Goal: Find specific page/section

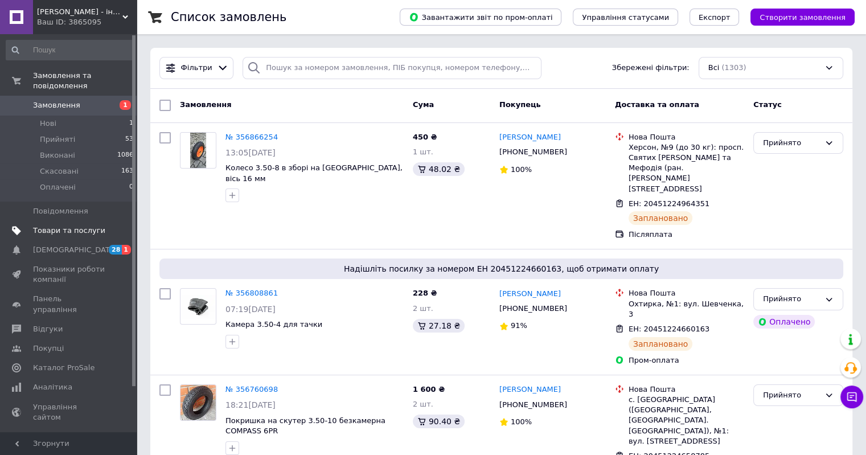
click at [60, 226] on span "Товари та послуги" at bounding box center [69, 231] width 72 height 10
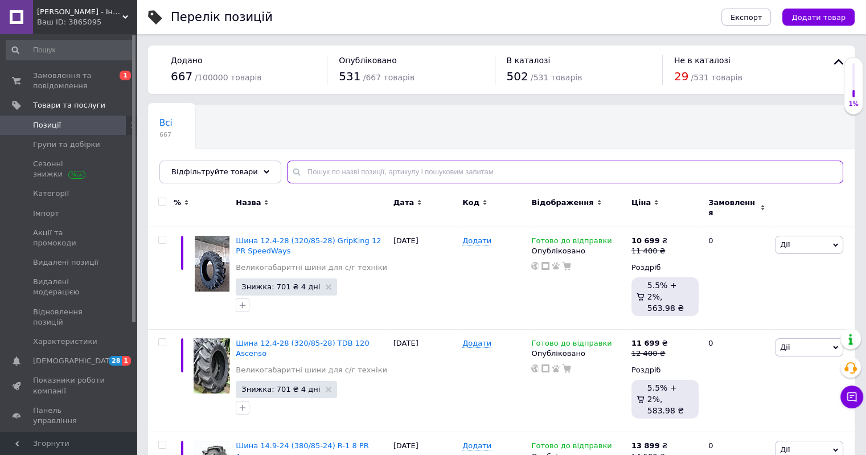
click at [322, 177] on input "text" at bounding box center [565, 172] width 557 height 23
paste input "130.60-13"
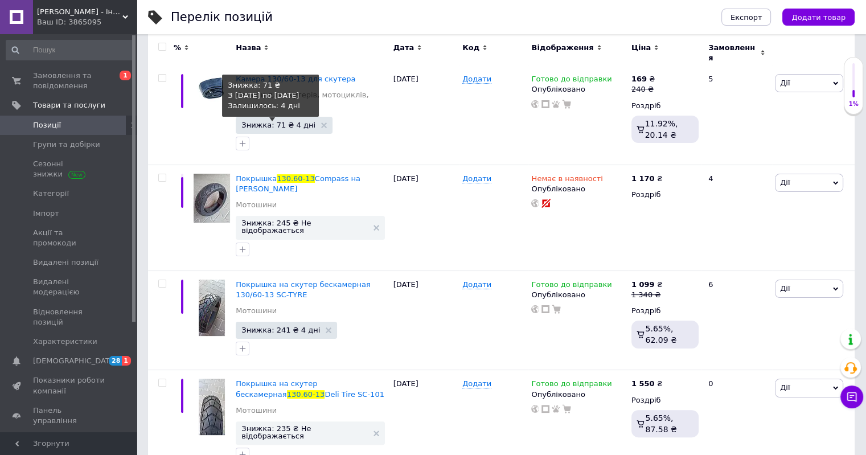
scroll to position [165, 0]
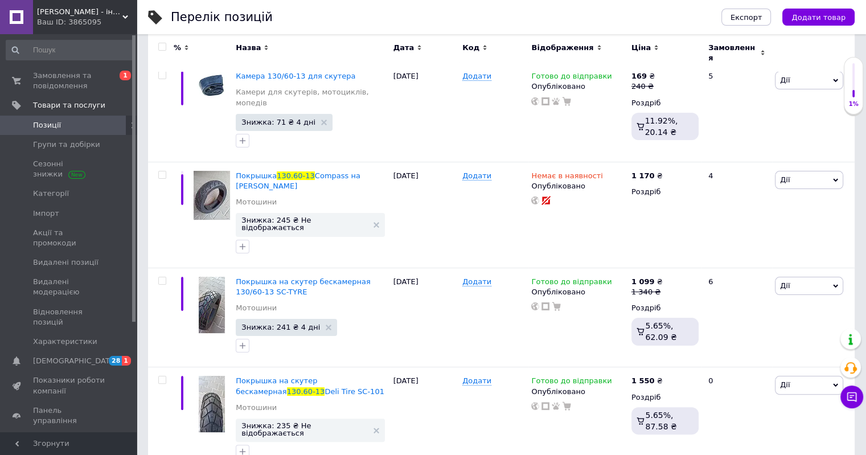
type input "130.60-13"
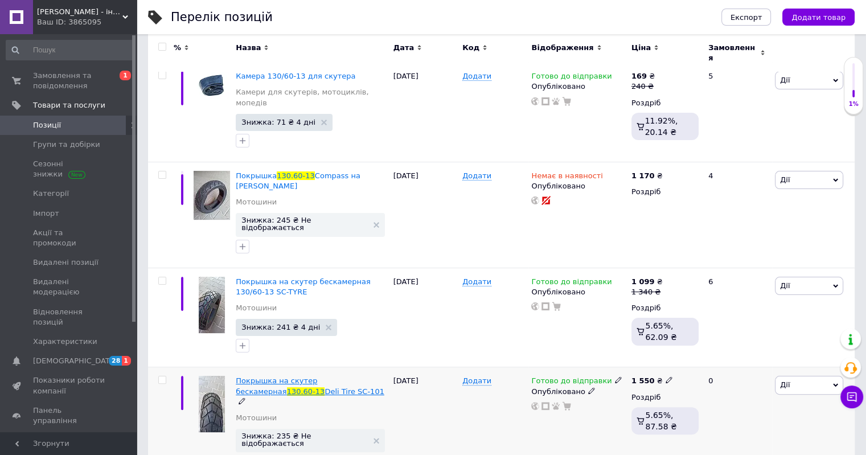
drag, startPoint x: 232, startPoint y: 359, endPoint x: 287, endPoint y: 370, distance: 55.8
click at [287, 370] on div "Покрышка на скутер бескамерная 130.60-13 Deli Tire SC-101 Мотошини Знижка: 235 …" at bounding box center [501, 425] width 707 height 116
copy div "Покрышка на скутер бескамерная 130.60-13 Deli Tire SC-101"
click at [835, 383] on icon at bounding box center [835, 385] width 5 height 5
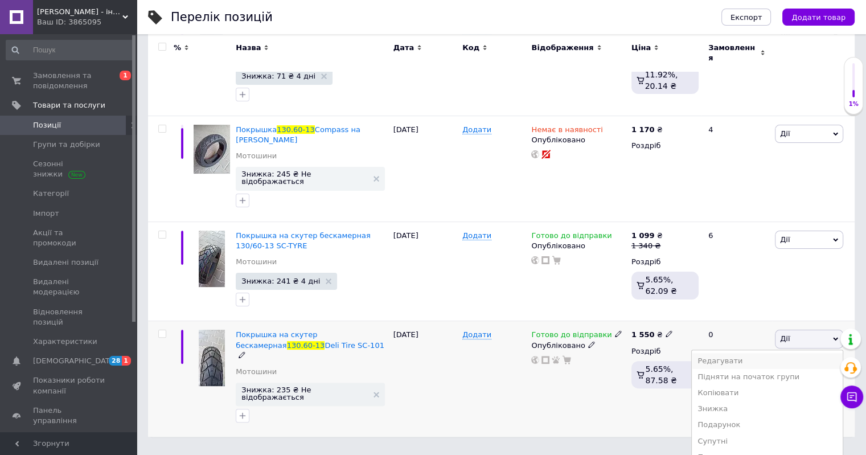
scroll to position [265, 0]
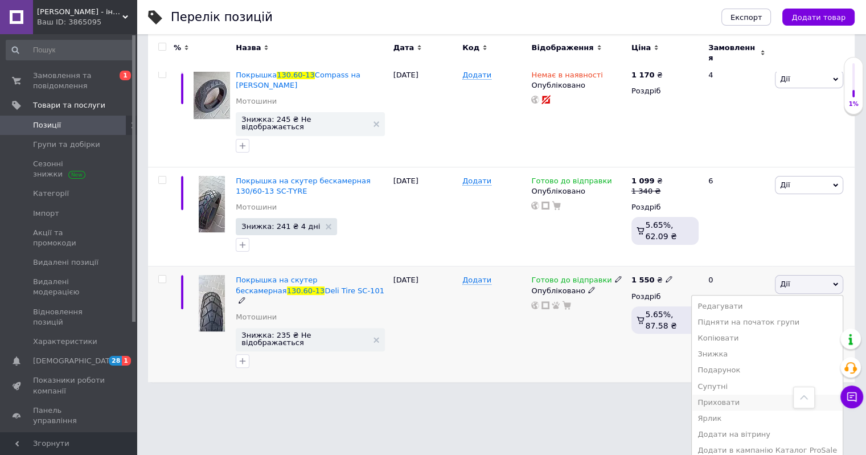
click at [782, 395] on li "Приховати" at bounding box center [767, 403] width 151 height 16
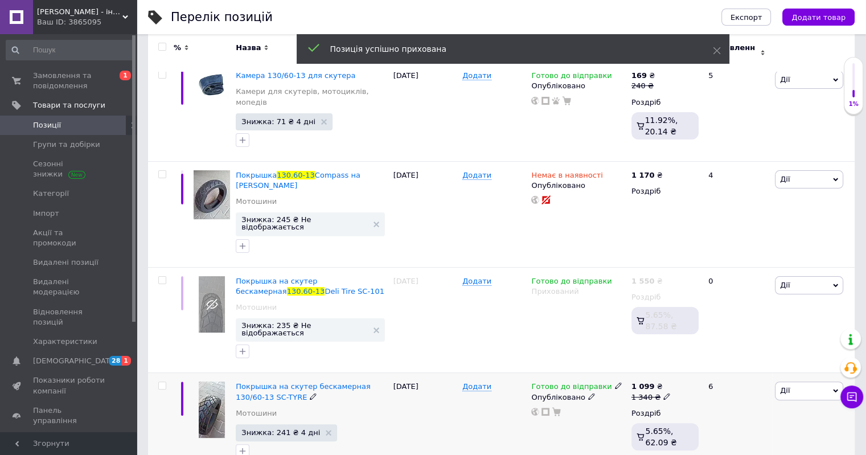
scroll to position [165, 0]
